Goal: Ask a question

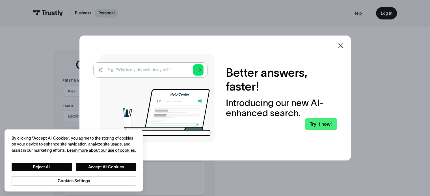
click at [344, 46] on icon at bounding box center [340, 45] width 7 height 7
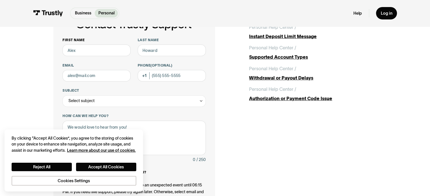
scroll to position [28, 0]
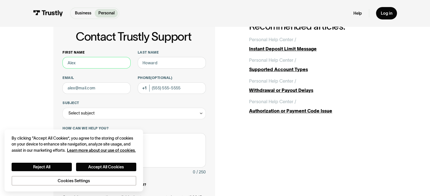
click at [101, 61] on input "First name" at bounding box center [96, 63] width 68 height 12
type input "[PERSON_NAME]"
click at [151, 68] on input "Last name" at bounding box center [172, 63] width 68 height 12
type input "Leighton"
click at [110, 179] on button "Cookies Settings" at bounding box center [74, 181] width 125 height 10
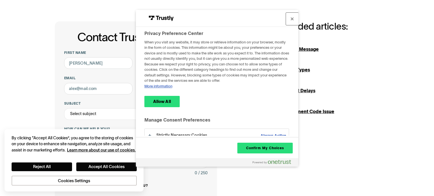
click at [291, 20] on button "Close" at bounding box center [292, 19] width 12 height 12
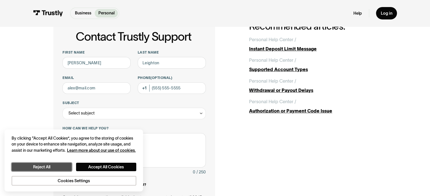
click at [45, 169] on button "Reject All" at bounding box center [42, 167] width 60 height 9
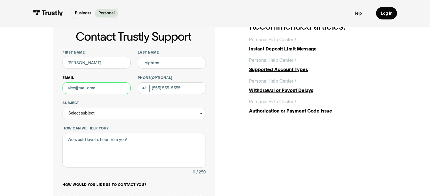
click at [121, 90] on input "Email" at bounding box center [96, 88] width 68 height 12
type input "[EMAIL_ADDRESS][DOMAIN_NAME]"
type input "[PHONE_NUMBER]"
click at [102, 110] on div "Select subject" at bounding box center [133, 114] width 143 height 12
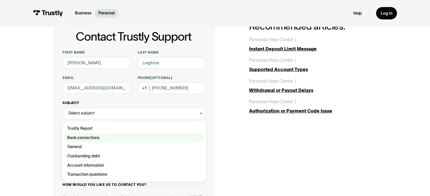
click at [100, 140] on div "Contact Trustly Support" at bounding box center [134, 137] width 138 height 9
type input "**********"
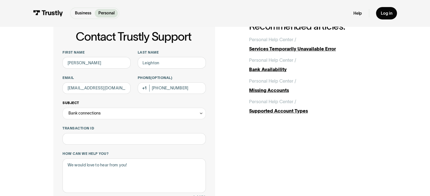
click at [101, 113] on div "Bank connections" at bounding box center [133, 114] width 143 height 12
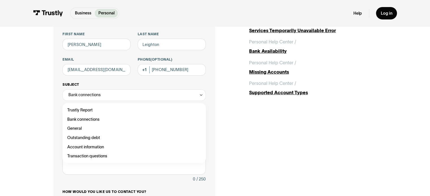
scroll to position [56, 0]
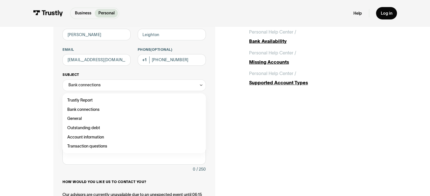
click at [101, 113] on div "Contact Trustly Support" at bounding box center [134, 109] width 138 height 9
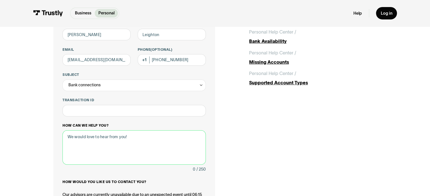
click at [99, 148] on textarea "How can we help you?" at bounding box center [133, 148] width 143 height 35
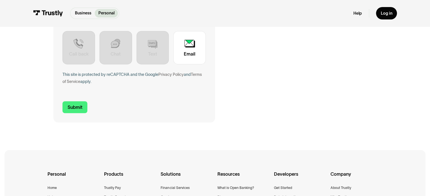
scroll to position [226, 0]
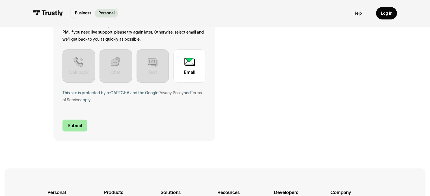
type textarea "I'm trying to connect my ALLY bank account through High 5 Casino and it says I …"
click at [77, 127] on input "Submit" at bounding box center [74, 126] width 25 height 12
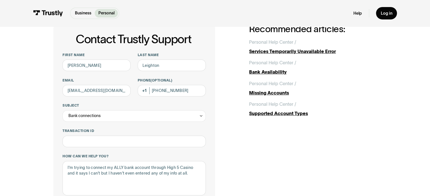
scroll to position [56, 0]
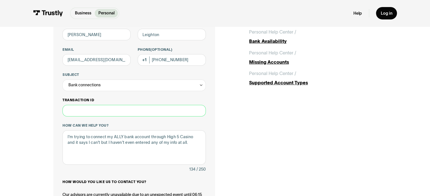
click at [88, 112] on input "Transaction ID" at bounding box center [133, 111] width 143 height 12
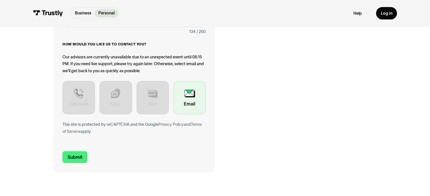
scroll to position [198, 0]
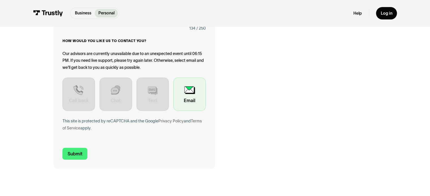
click at [182, 100] on div "Contact Trustly Support" at bounding box center [189, 94] width 32 height 33
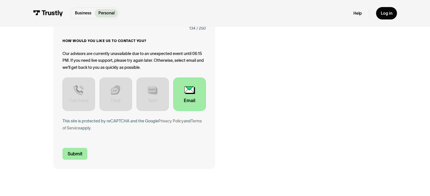
click at [71, 157] on input "Submit" at bounding box center [74, 154] width 25 height 12
type input "[PHONE_NUMBER]"
